Goal: Task Accomplishment & Management: Complete application form

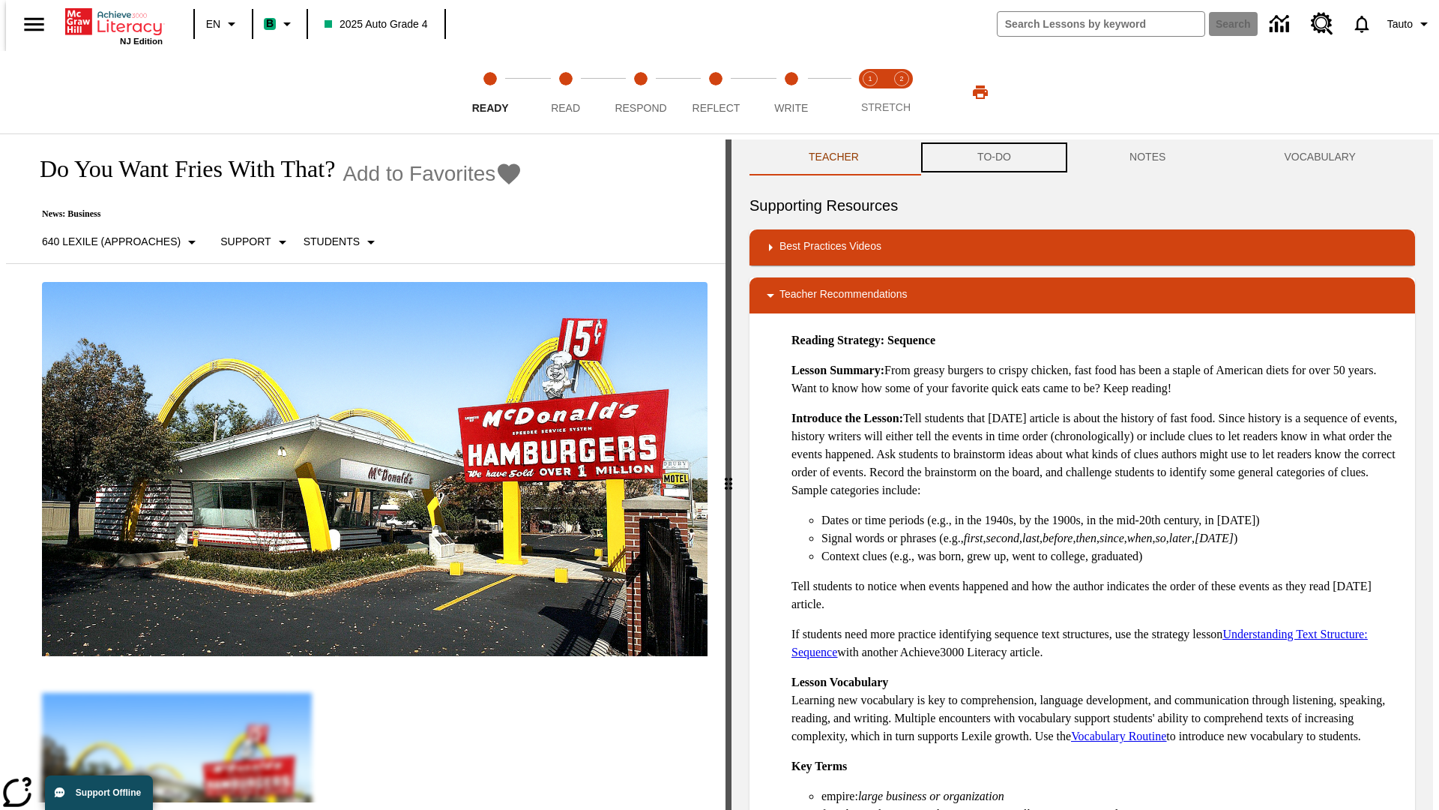
click at [993, 157] on button "TO-DO" at bounding box center [994, 157] width 152 height 36
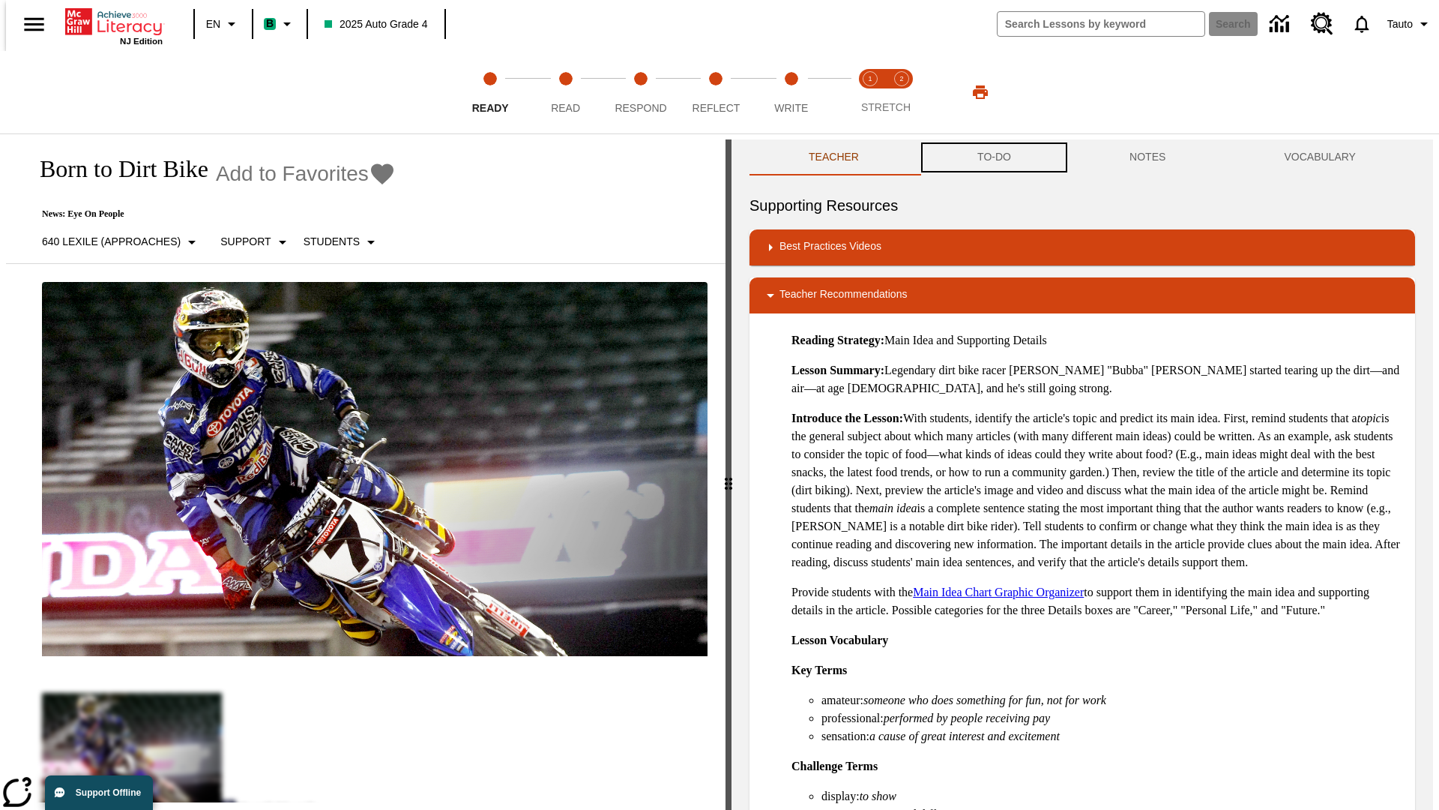
click at [993, 157] on button "TO-DO" at bounding box center [994, 157] width 152 height 36
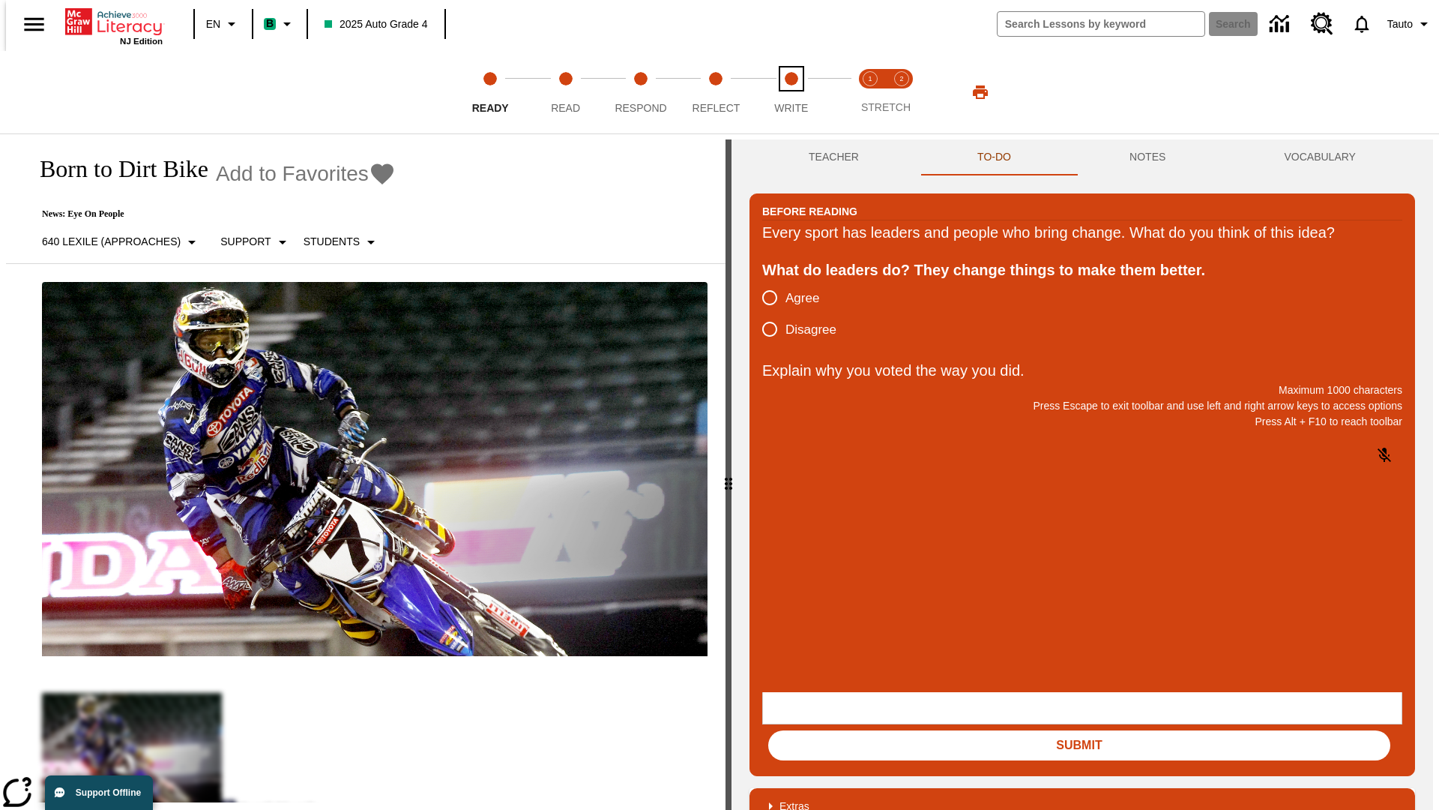
click at [791, 92] on span "Write" at bounding box center [791, 101] width 34 height 27
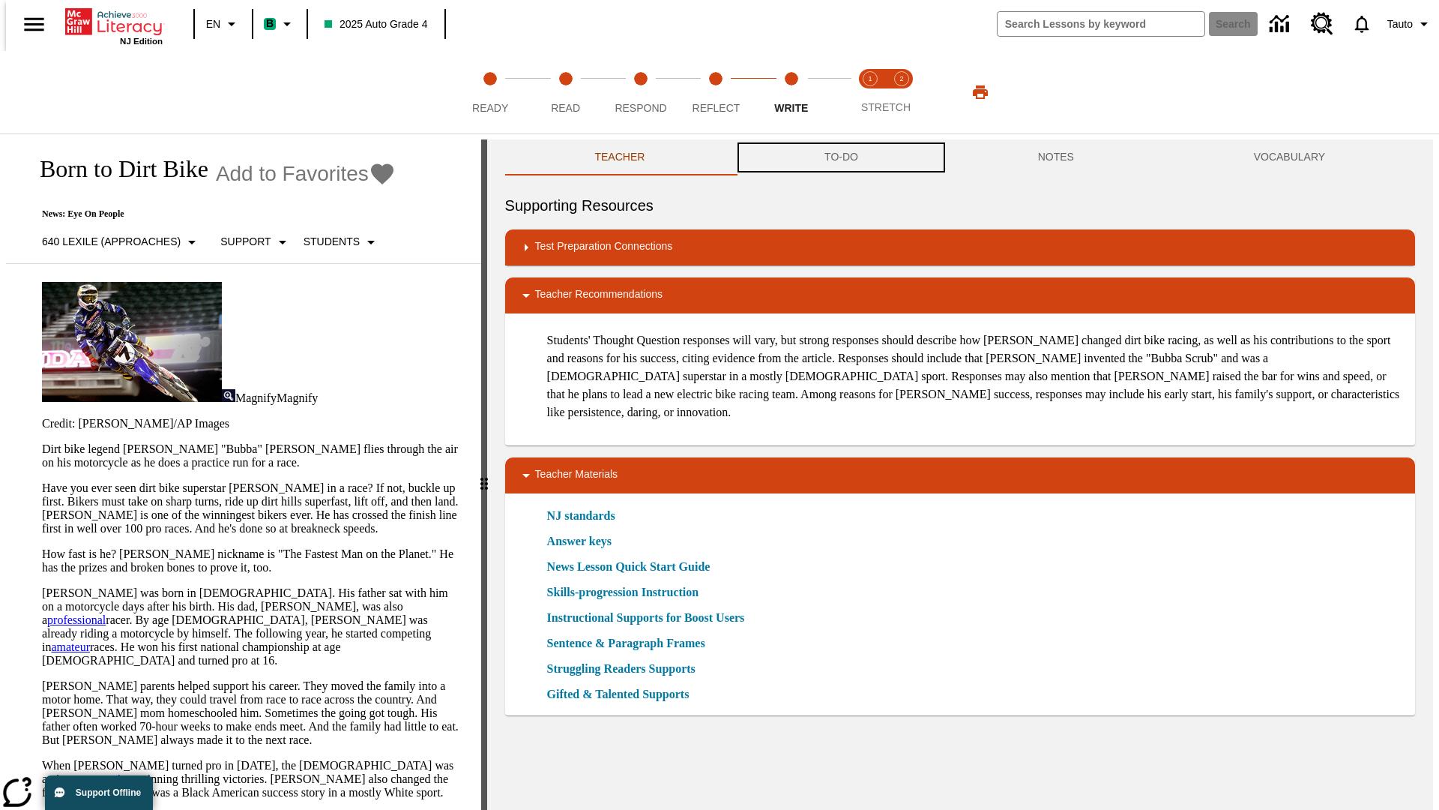
scroll to position [1, 0]
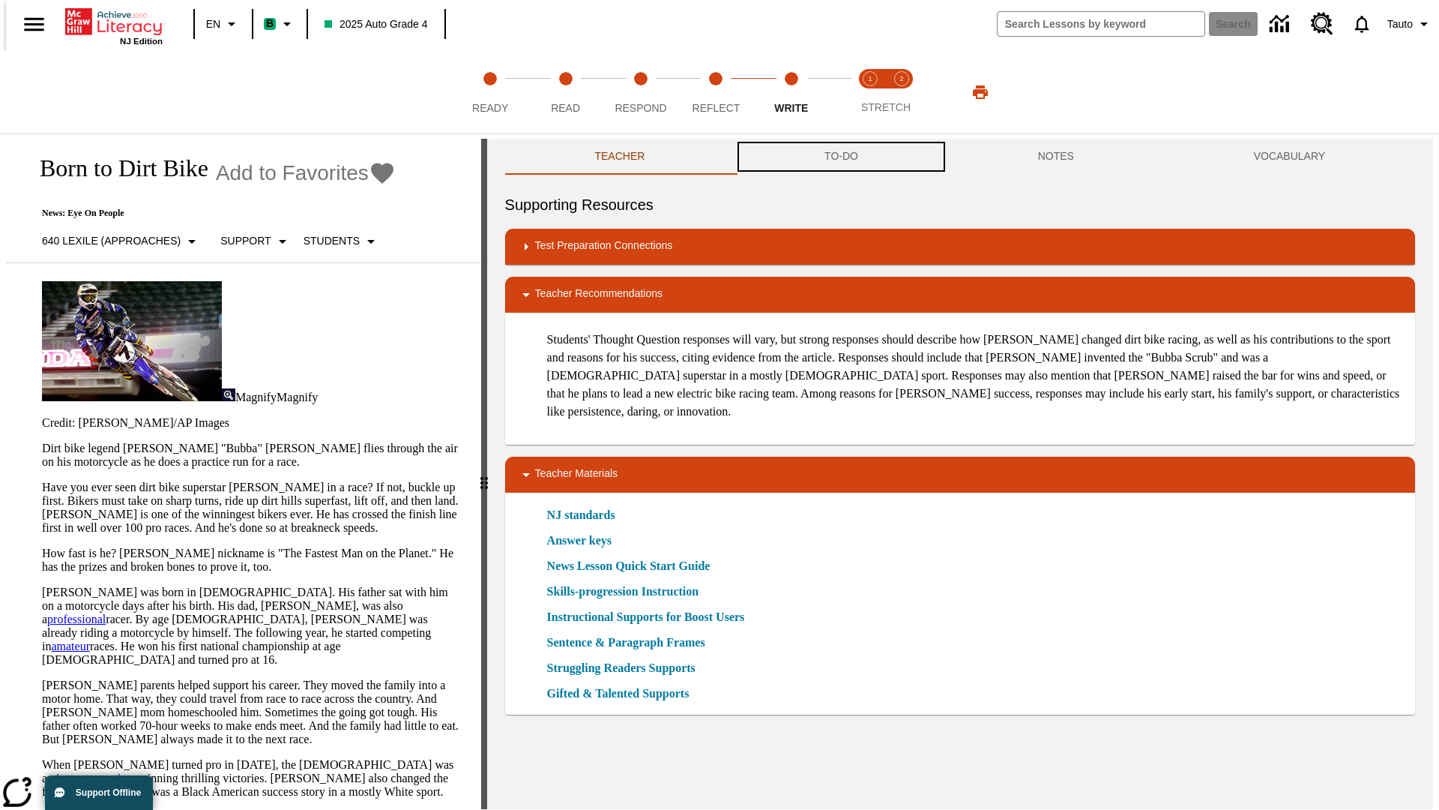
click at [840, 157] on button "TO-DO" at bounding box center [842, 157] width 214 height 36
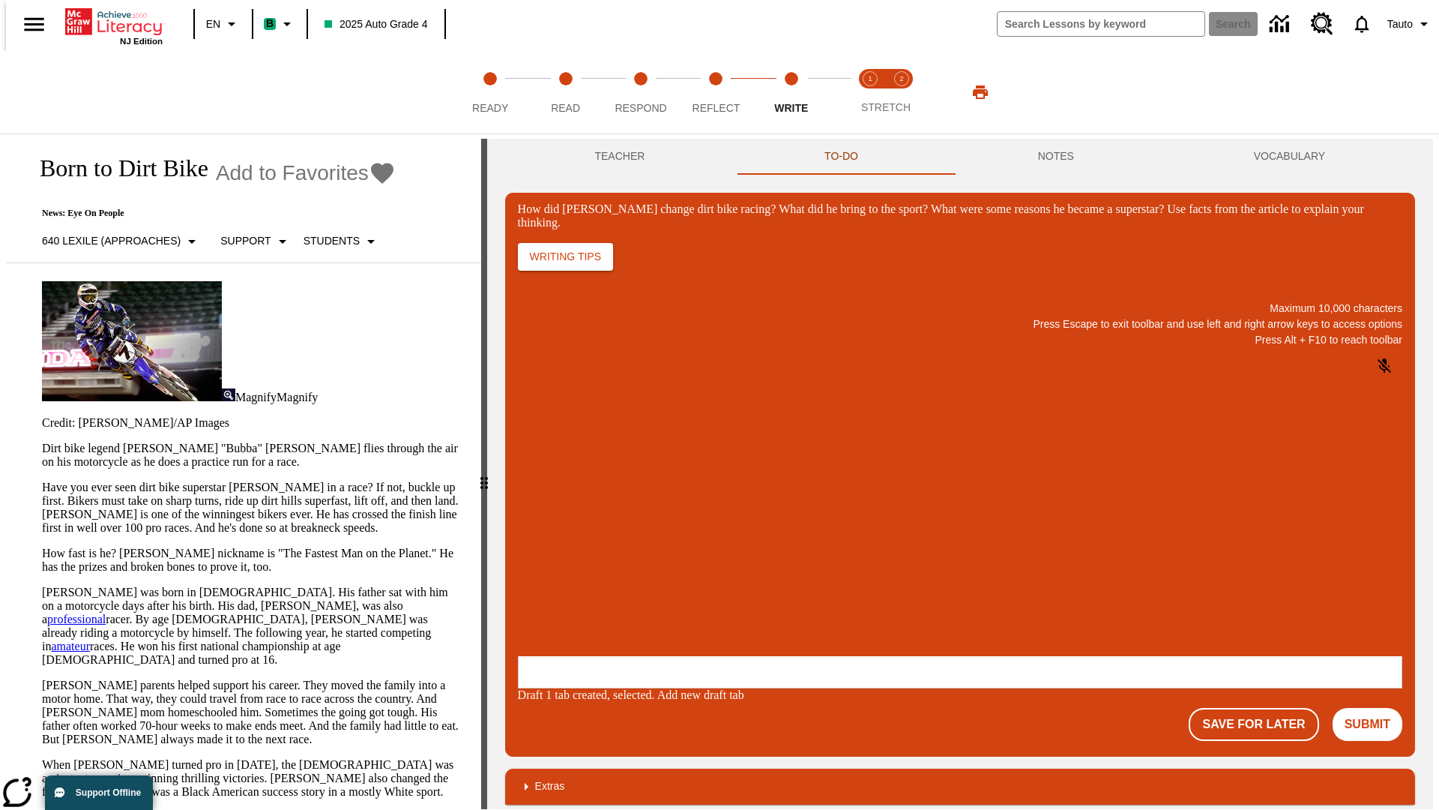
scroll to position [0, 0]
click at [736, 560] on p "One change [PERSON_NAME] brought to dirt bike racing was…" at bounding box center [629, 565] width 213 height 27
click at [549, 500] on span "Copy" at bounding box center [536, 505] width 25 height 11
click at [736, 560] on p "How did Stewart change dirt bike racing? What did he bring to the sport? What w…" at bounding box center [629, 558] width 213 height 13
click at [549, 500] on span "Copy" at bounding box center [536, 505] width 25 height 11
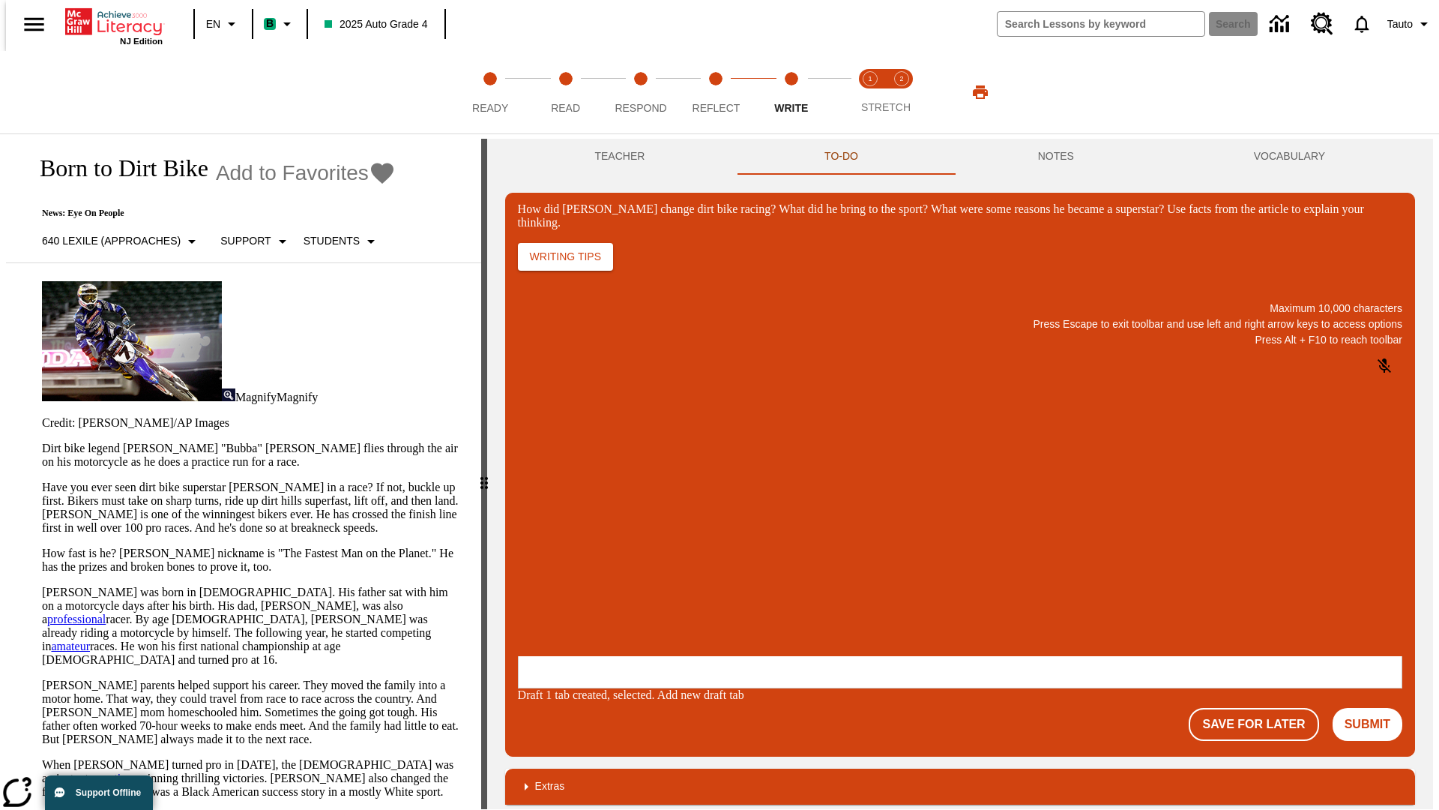
click at [736, 560] on p "How did Stewart change dirt bike racing? What did he bring to the sport? What w…" at bounding box center [629, 558] width 213 height 13
click at [1059, 157] on button "NOTES" at bounding box center [1056, 157] width 216 height 36
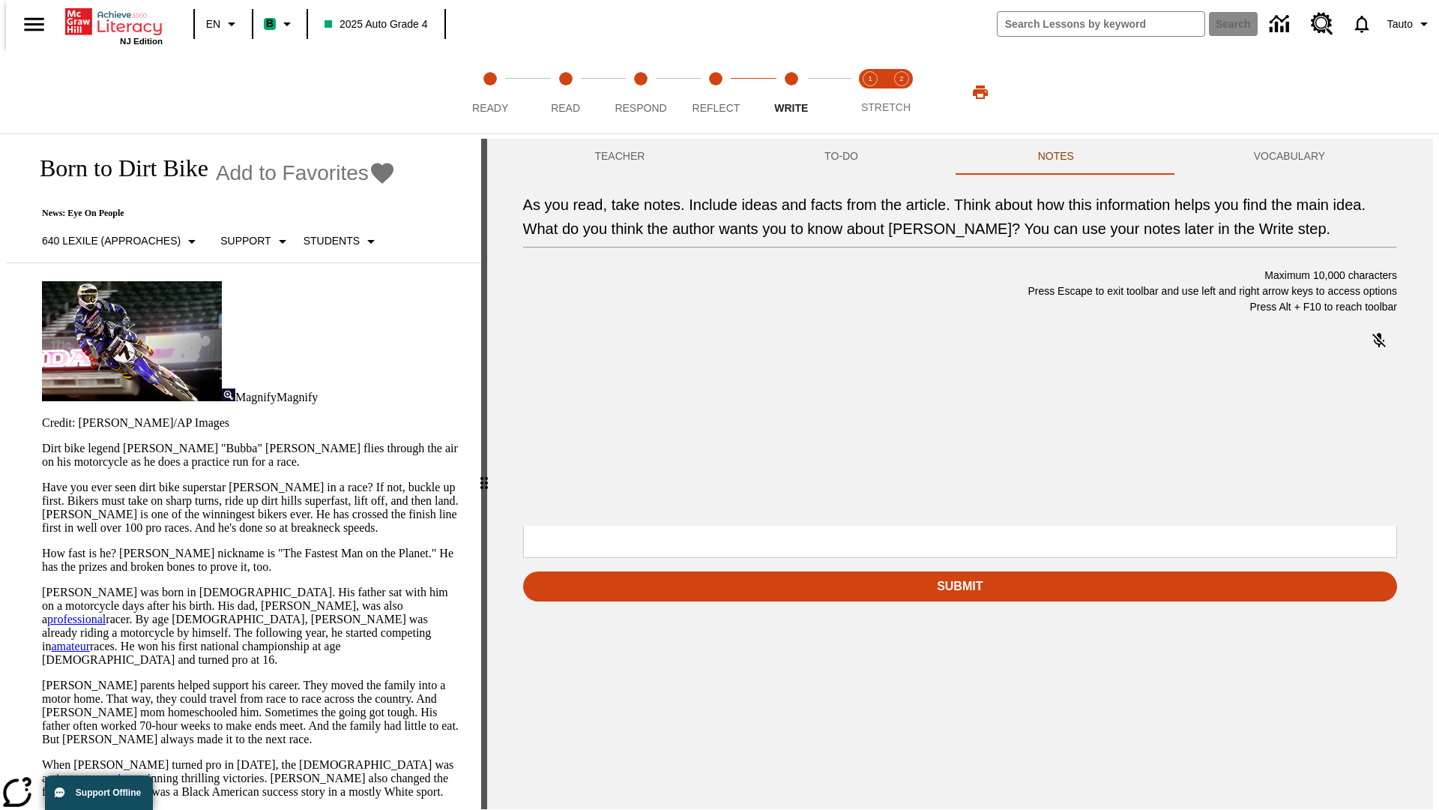
click at [741, 430] on p "As you read, take notes. Include ideas and facts from the article. Think about …" at bounding box center [635, 428] width 213 height 13
click at [619, 381] on span "Copy" at bounding box center [631, 375] width 25 height 11
